Goal: Submit feedback/report problem

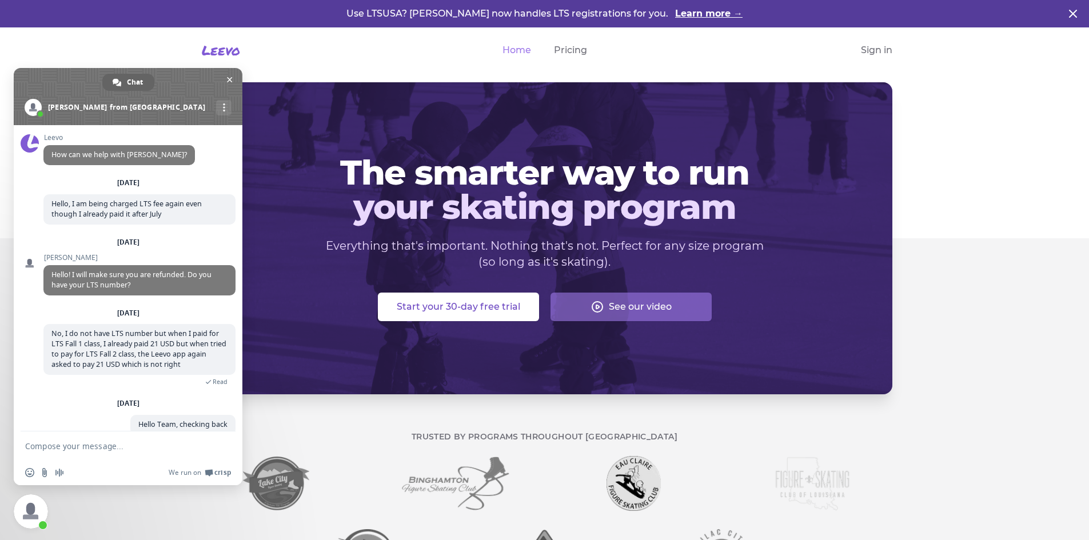
scroll to position [56, 0]
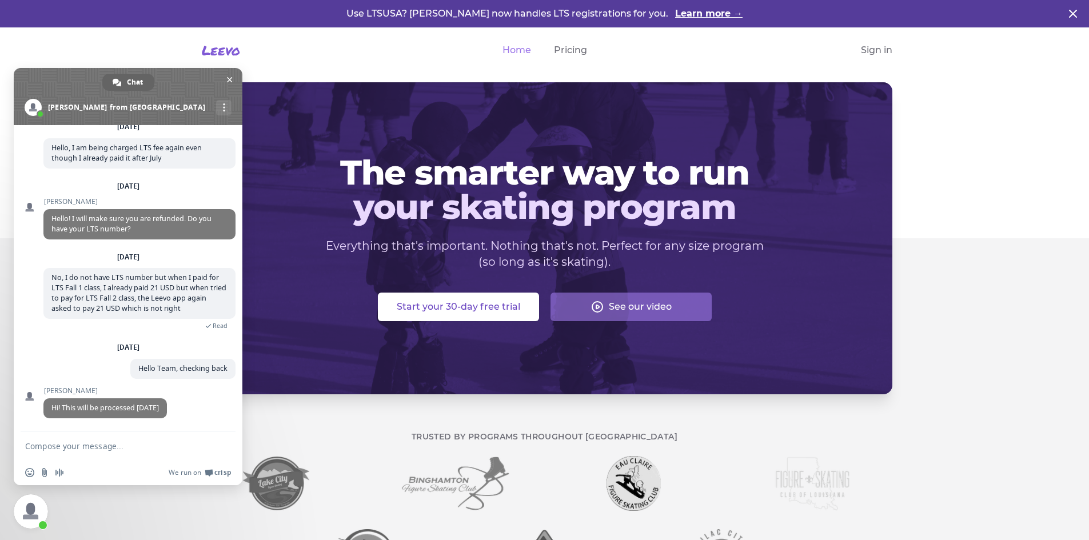
click at [940, 90] on div "The smarter way to run your skating program Everything that's important. Nothin…" at bounding box center [544, 238] width 1089 height 312
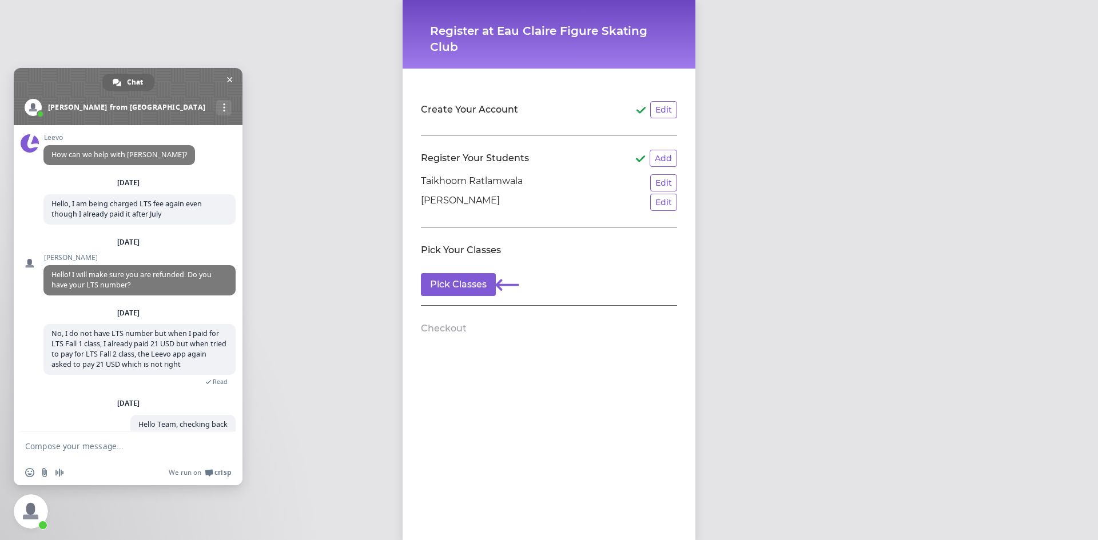
scroll to position [56, 0]
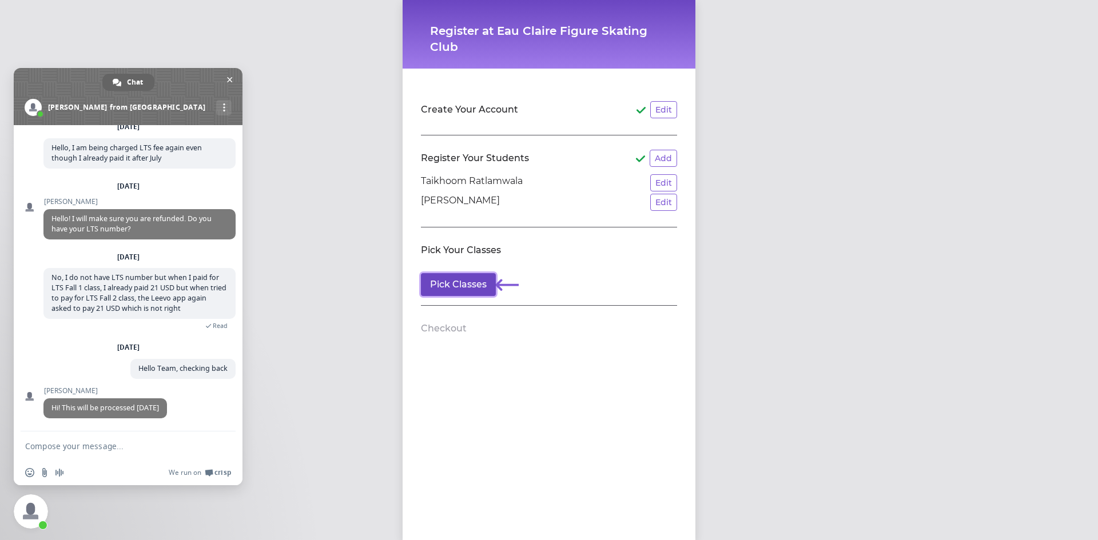
click at [468, 286] on button "Pick Classes" at bounding box center [458, 284] width 75 height 23
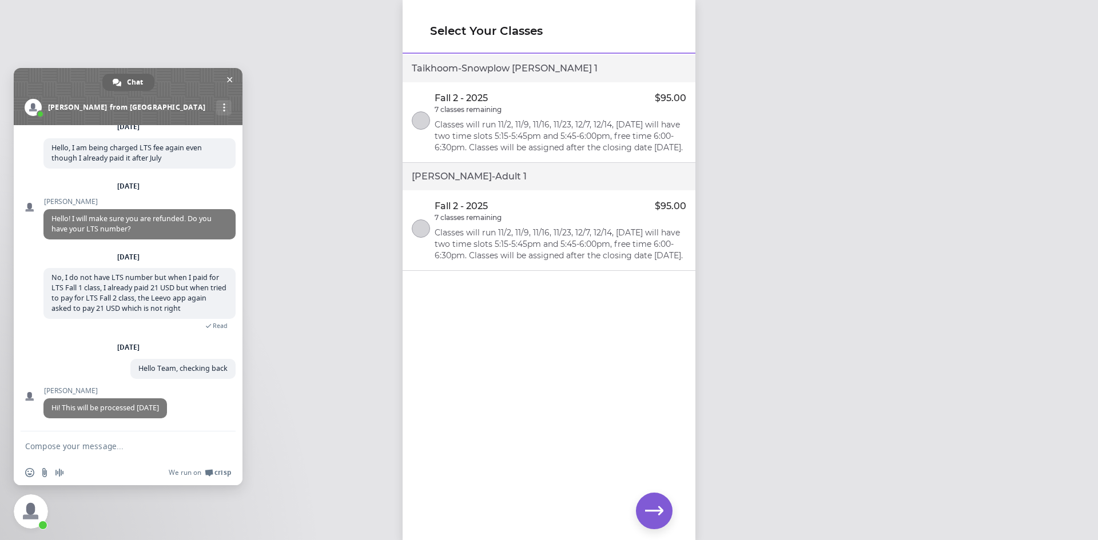
click at [569, 153] on p "Classes will run 11/2, 11/9, 11/16, 11/23, 12/7, 12/14, 12/21, we will have two…" at bounding box center [560, 136] width 252 height 34
click at [660, 503] on icon "button" at bounding box center [654, 511] width 18 height 18
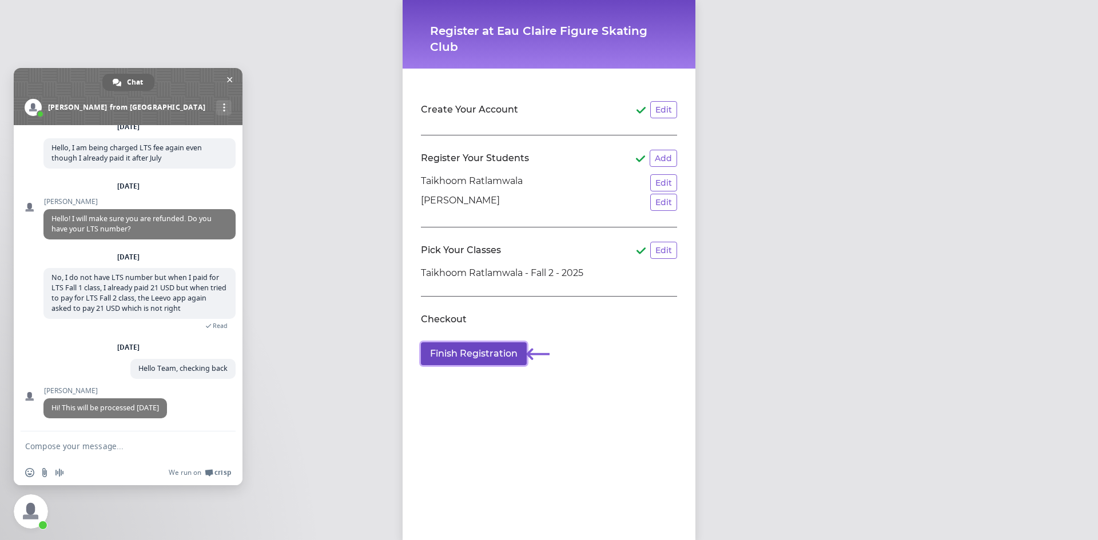
click at [448, 353] on button "Finish Registration" at bounding box center [474, 353] width 106 height 23
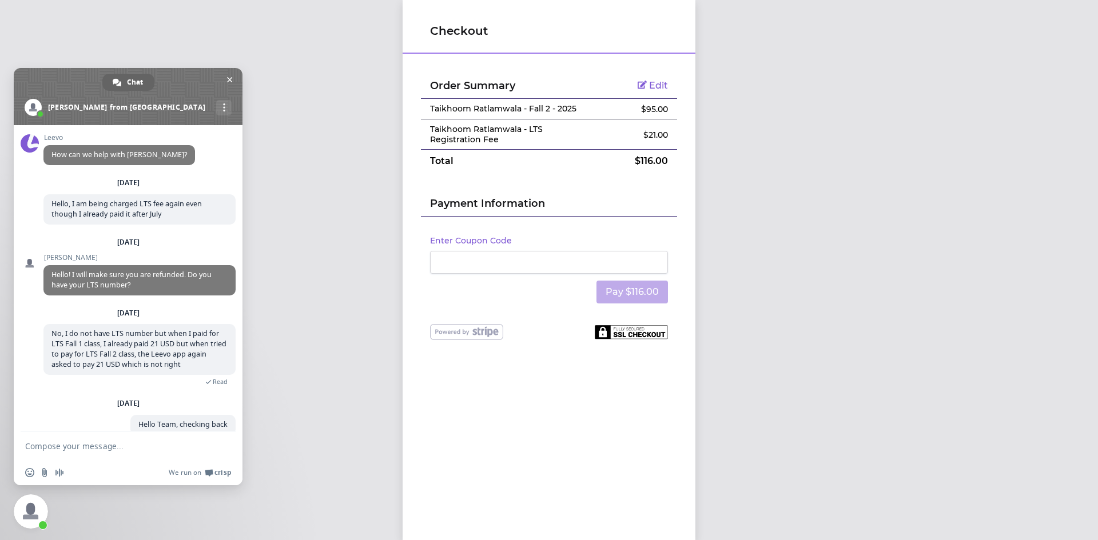
scroll to position [56, 0]
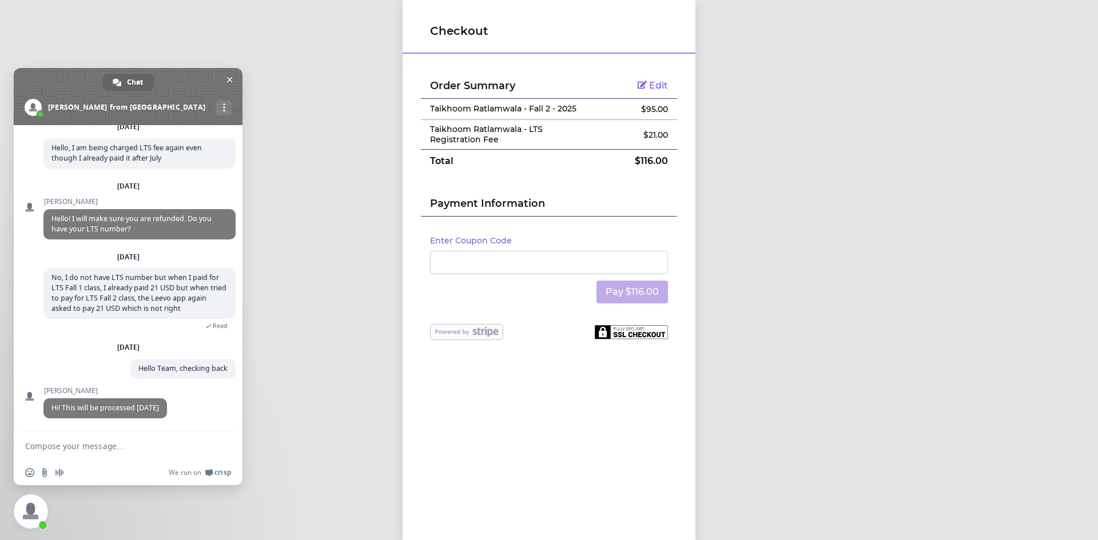
click at [118, 452] on form at bounding box center [115, 447] width 181 height 31
click at [123, 444] on textarea "Compose your message..." at bounding box center [115, 446] width 181 height 10
type textarea "Hello any update?"
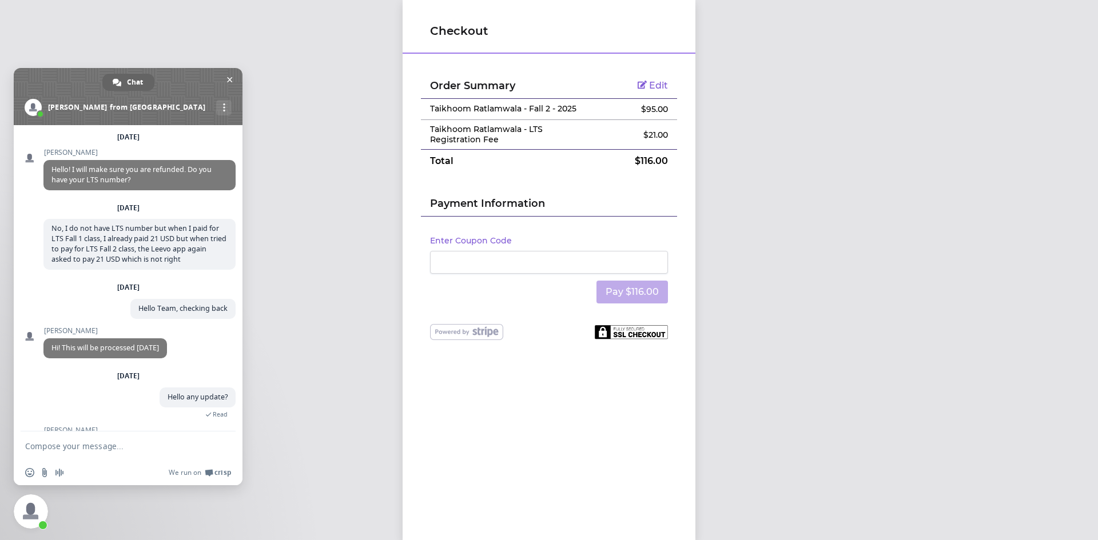
scroll to position [168, 0]
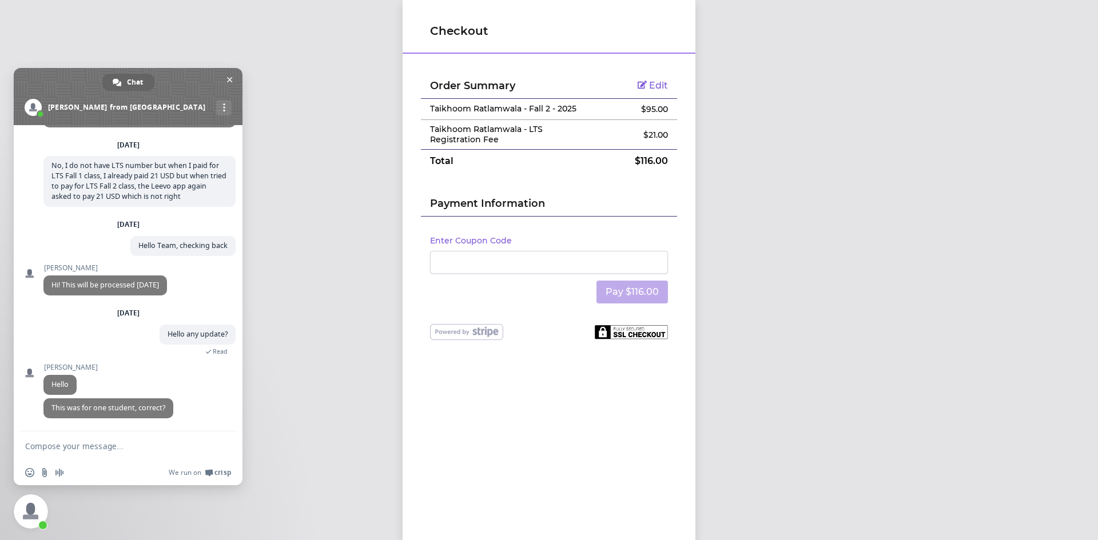
click at [140, 447] on textarea "Compose your message..." at bounding box center [115, 446] width 181 height 10
type textarea "Yeah."
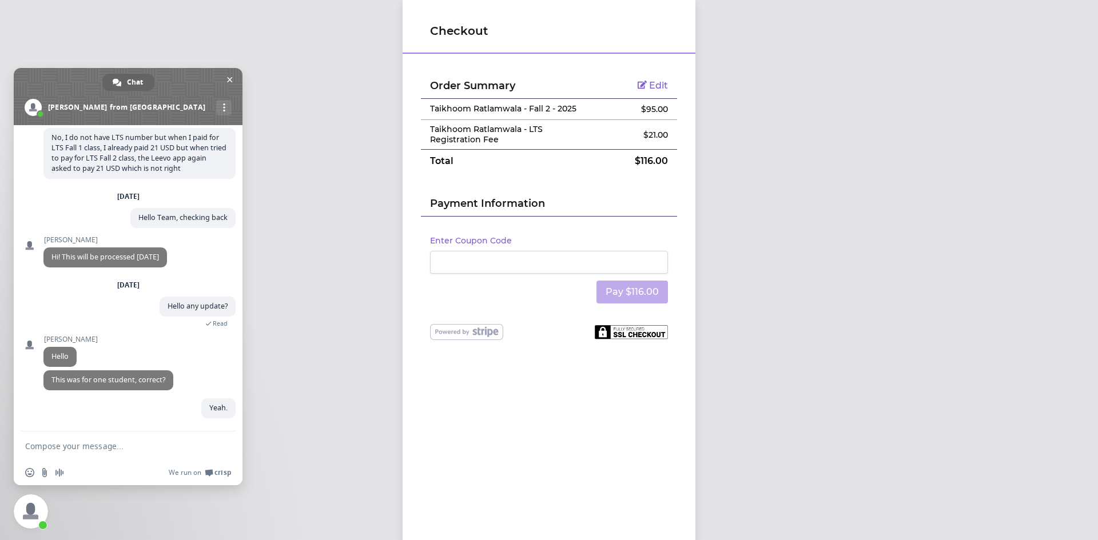
scroll to position [196, 0]
click at [106, 437] on form at bounding box center [115, 447] width 181 height 31
click at [95, 441] on form at bounding box center [115, 447] width 181 height 31
click at [76, 448] on textarea "Compose your message..." at bounding box center [115, 446] width 181 height 10
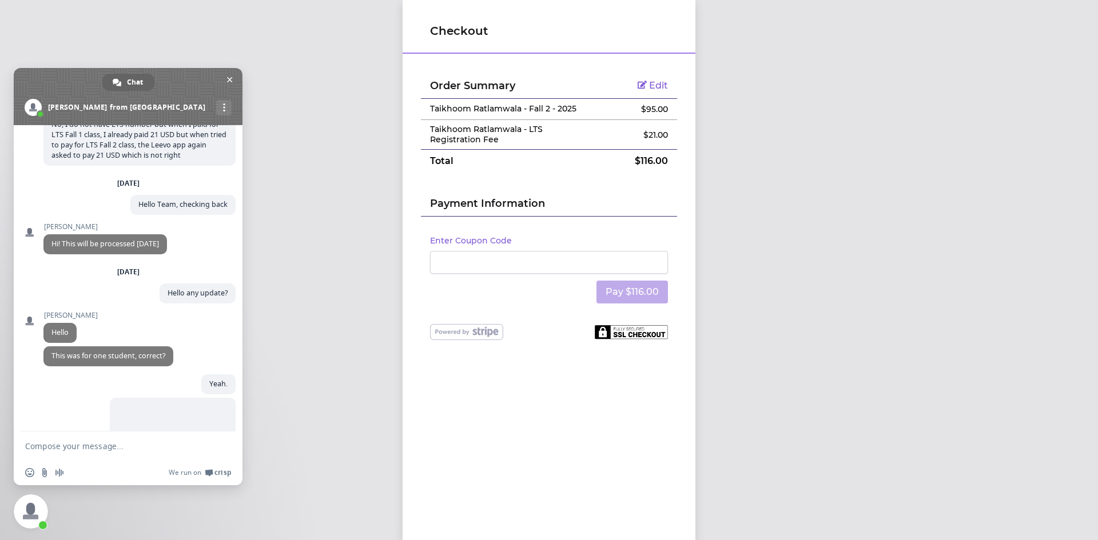
scroll to position [257, 0]
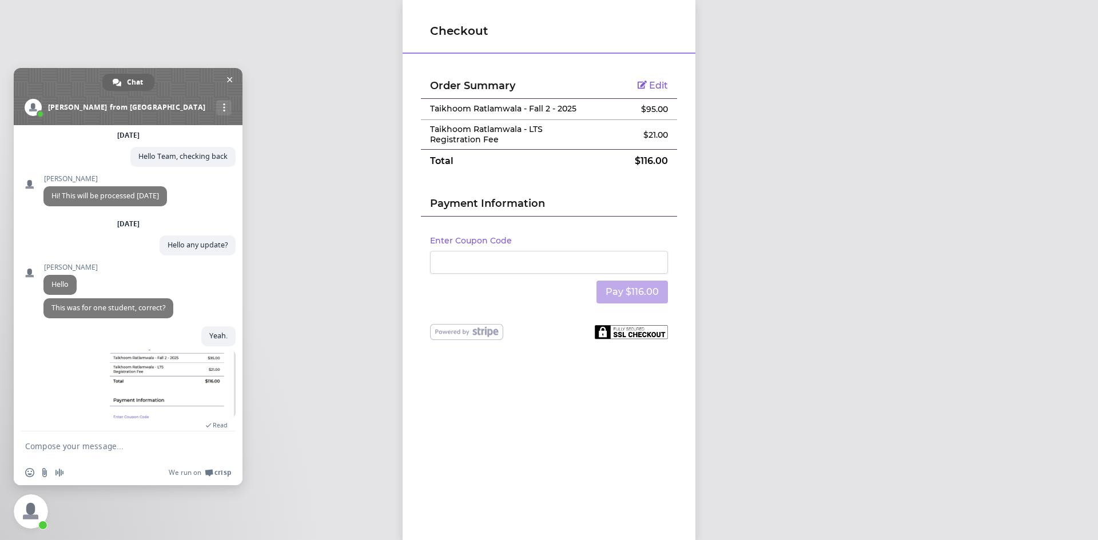
click at [105, 443] on textarea "Compose your message..." at bounding box center [115, 446] width 181 height 10
type textarea "You can see it is again asking for LTS fee"
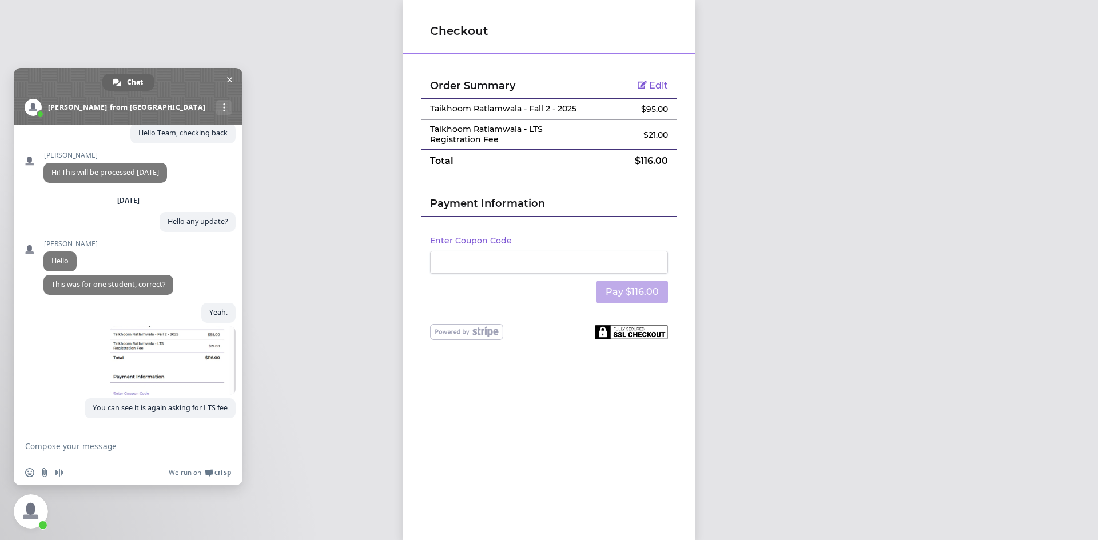
scroll to position [292, 0]
